Goal: Transaction & Acquisition: Purchase product/service

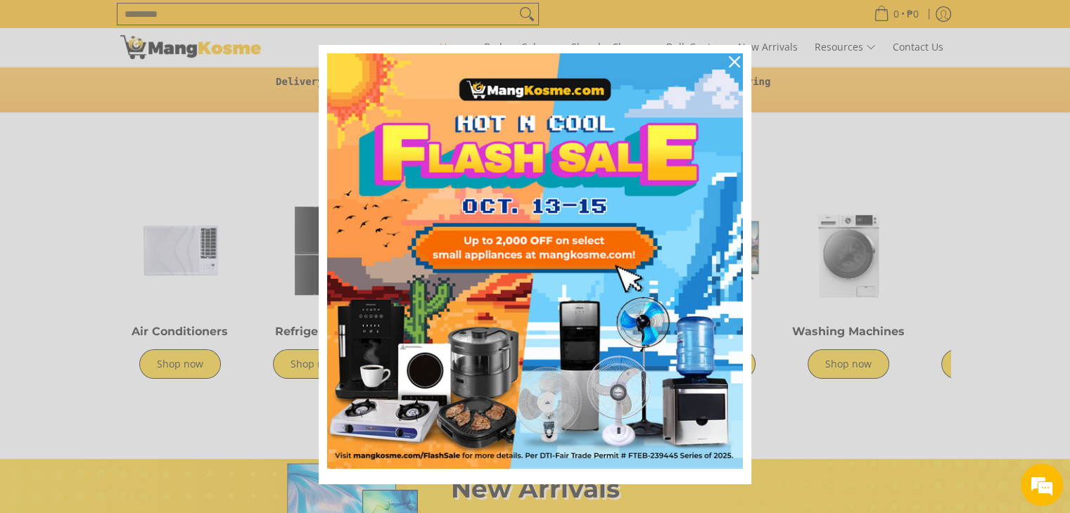
scroll to position [0, 559]
drag, startPoint x: 728, startPoint y: 60, endPoint x: 724, endPoint y: 66, distance: 7.2
click at [729, 61] on icon "close icon" at bounding box center [734, 61] width 11 height 11
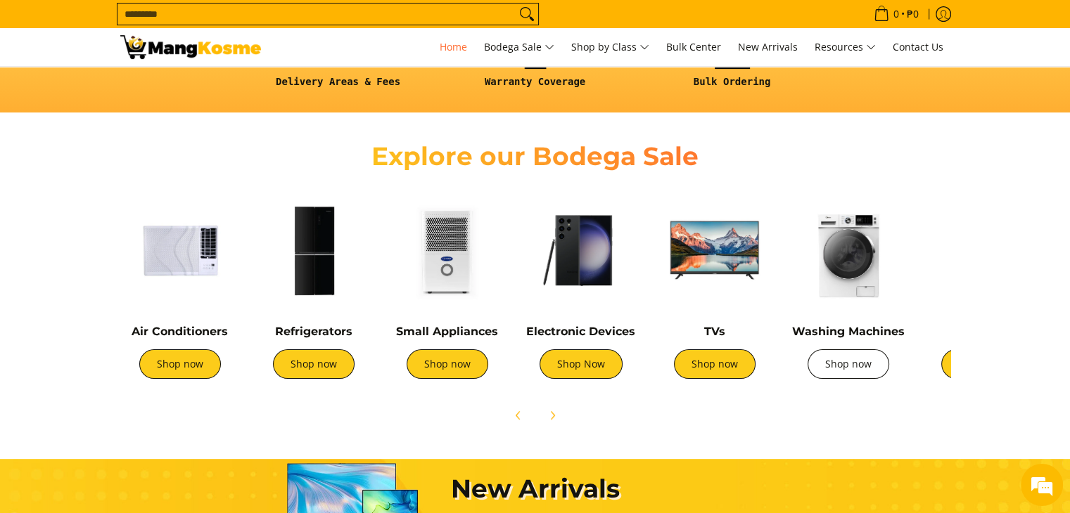
click at [855, 355] on link "Shop now" at bounding box center [848, 364] width 82 height 30
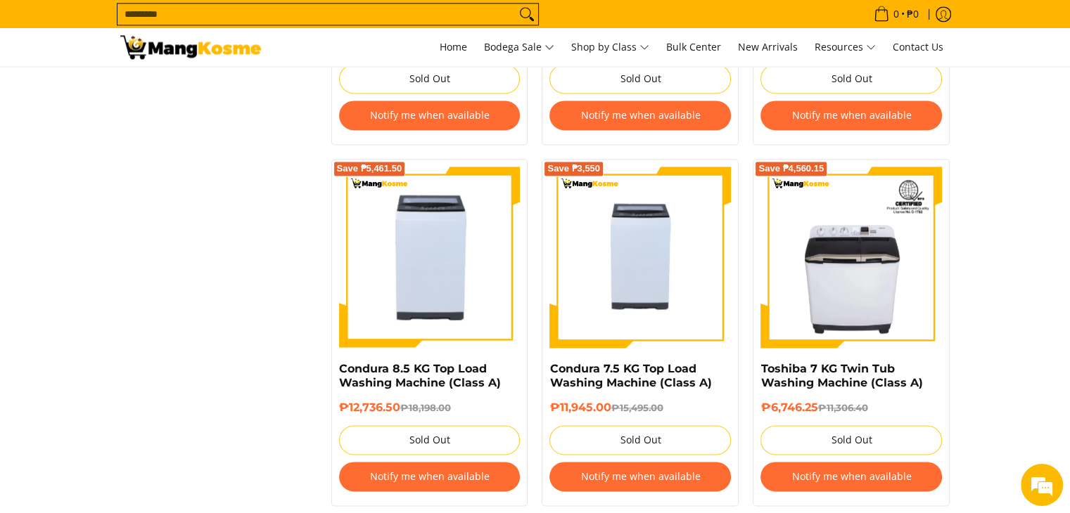
scroll to position [2039, 0]
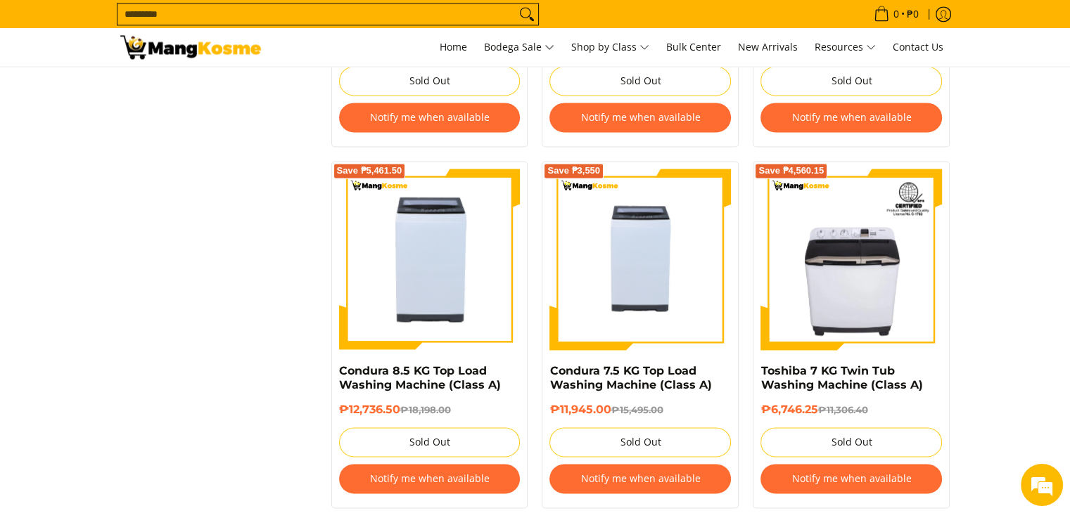
click at [388, 14] on input "Search..." at bounding box center [316, 14] width 398 height 21
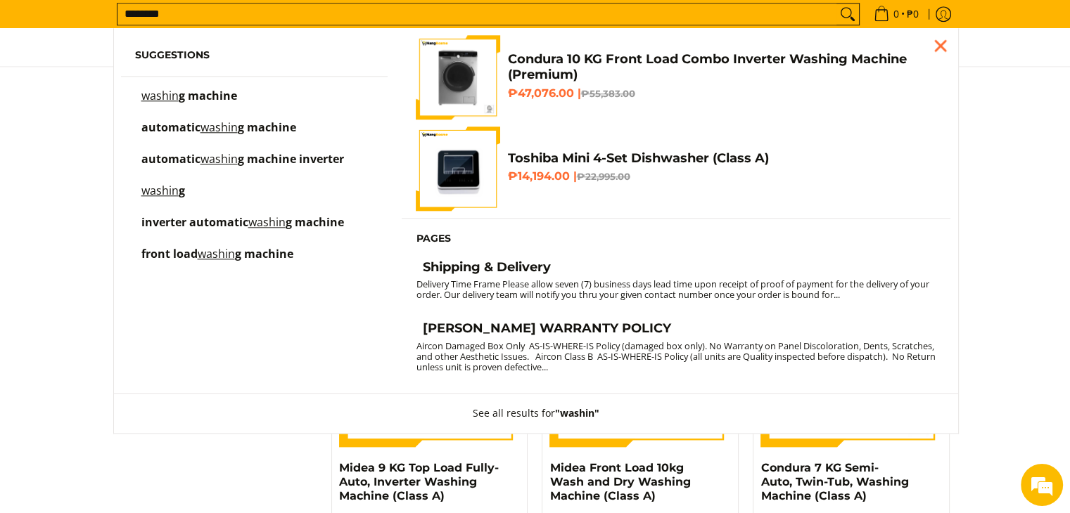
scroll to position [1562, 0]
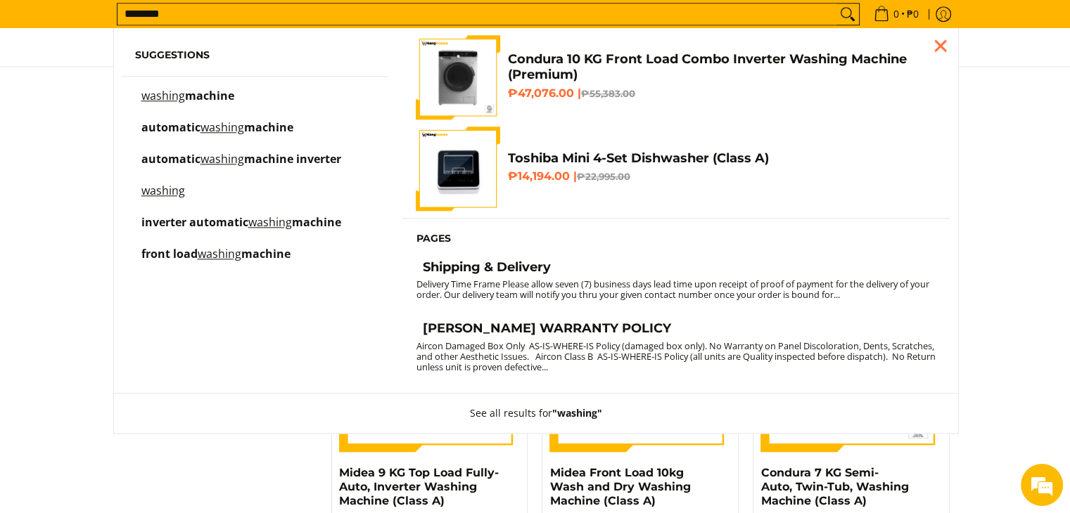
type input "*******"
click at [231, 158] on mark "washing" at bounding box center [222, 158] width 44 height 15
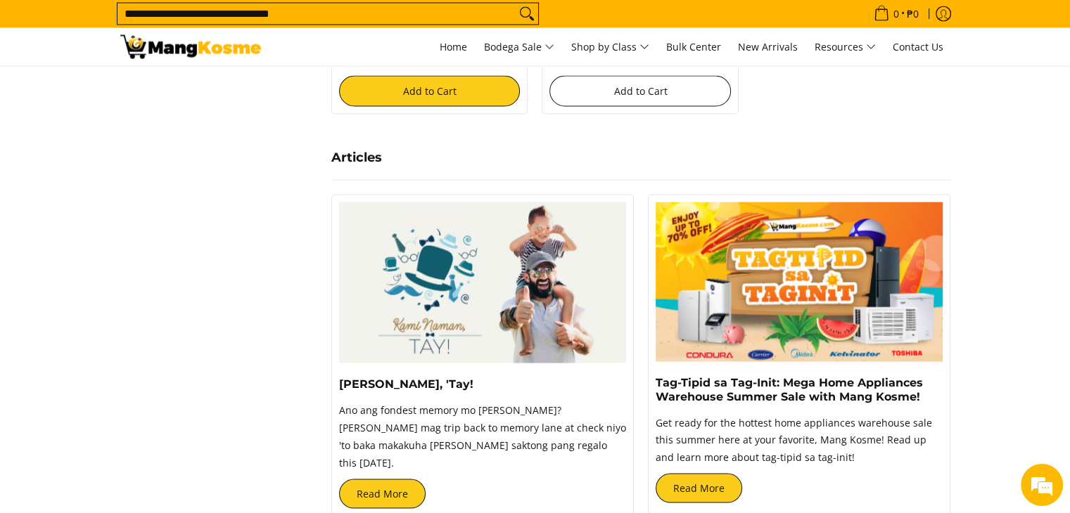
scroll to position [2532, 0]
